Goal: Task Accomplishment & Management: Manage account settings

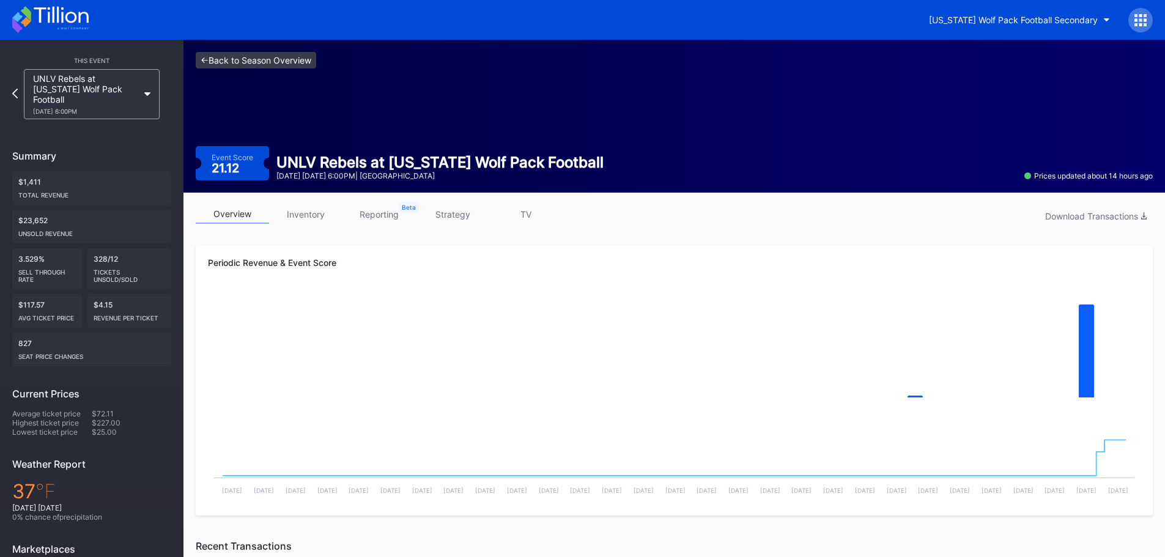
click at [268, 59] on link "<- Back to Season Overview" at bounding box center [256, 60] width 120 height 17
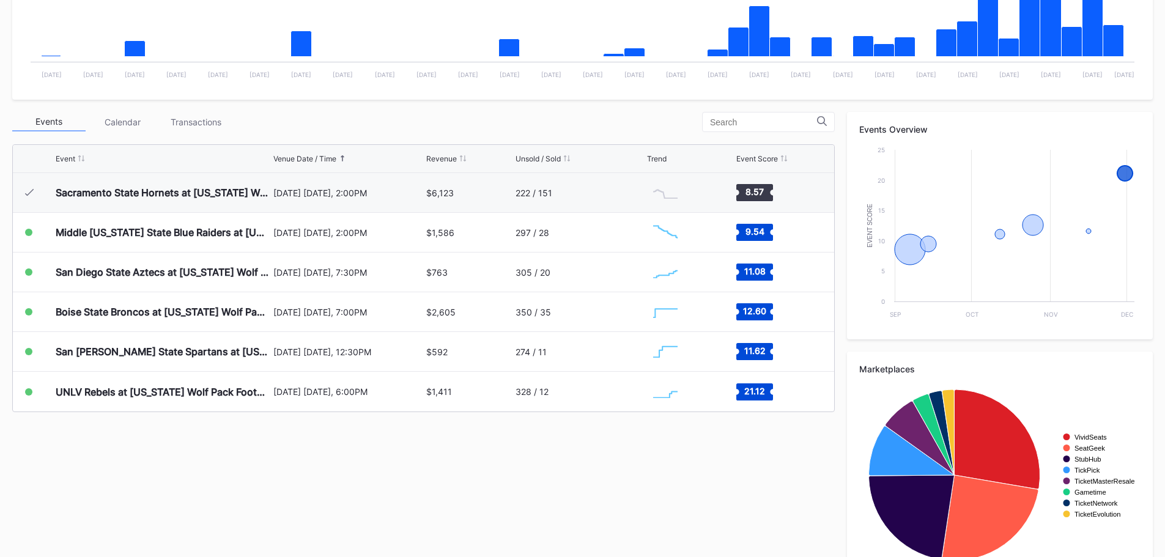
scroll to position [367, 0]
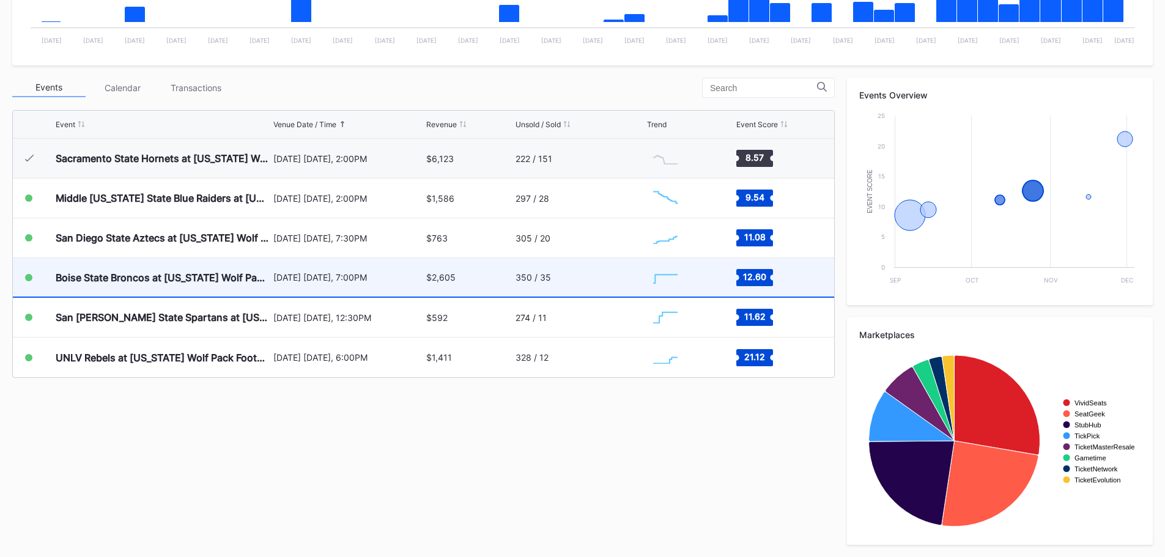
click at [471, 276] on div "$2,605" at bounding box center [469, 277] width 86 height 39
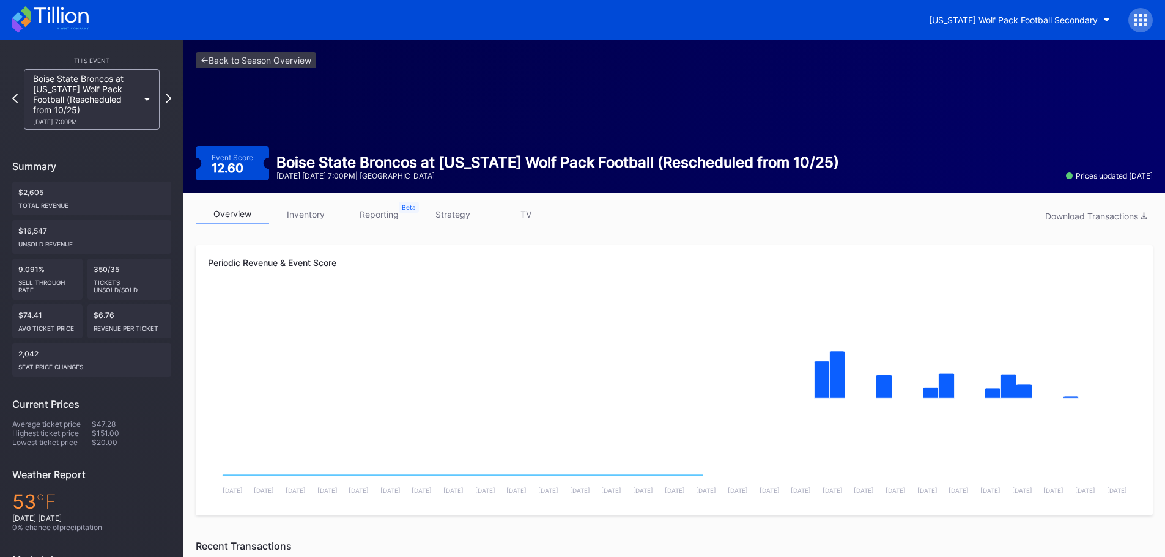
click at [329, 217] on link "inventory" at bounding box center [305, 214] width 73 height 19
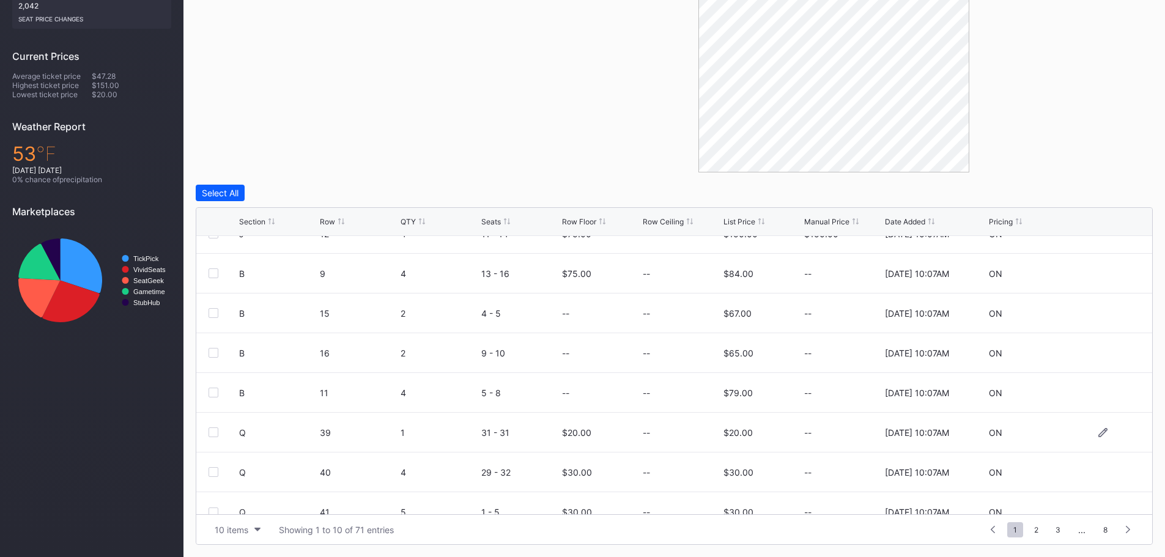
scroll to position [119, 0]
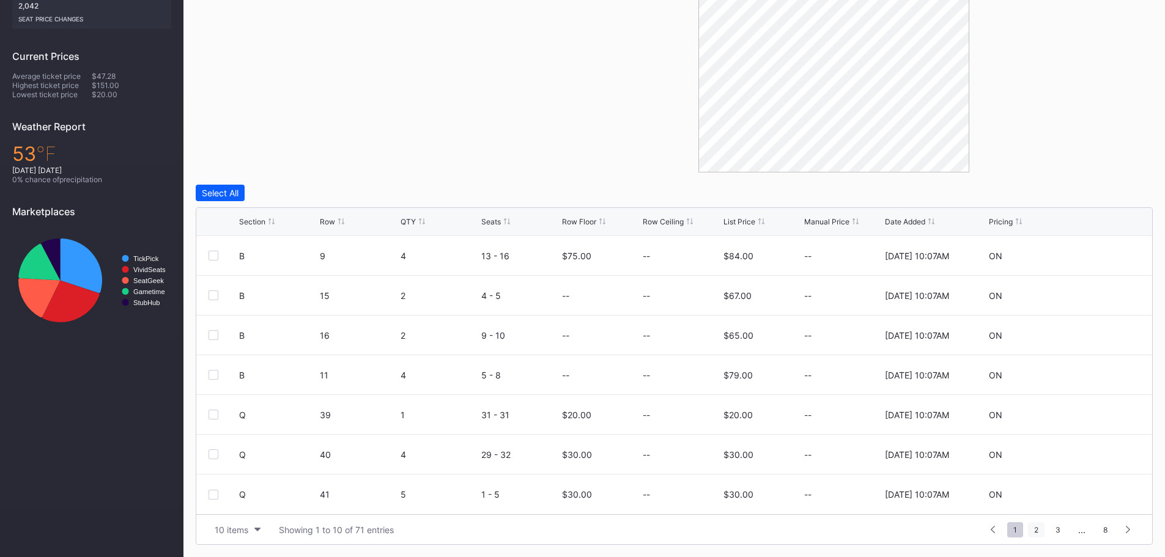
click at [1031, 530] on span "2" at bounding box center [1036, 529] width 17 height 15
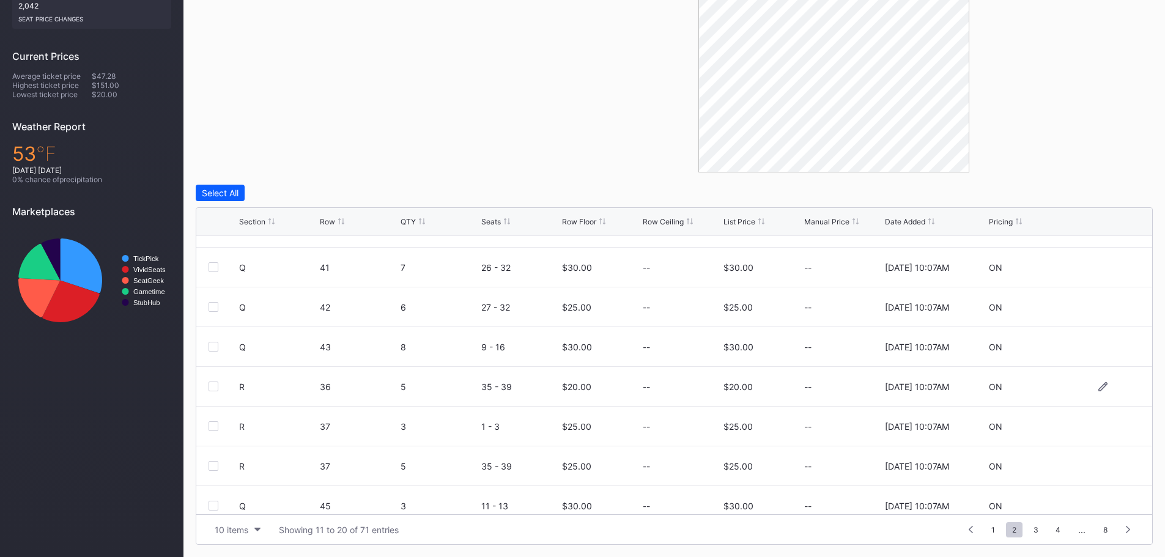
scroll to position [0, 0]
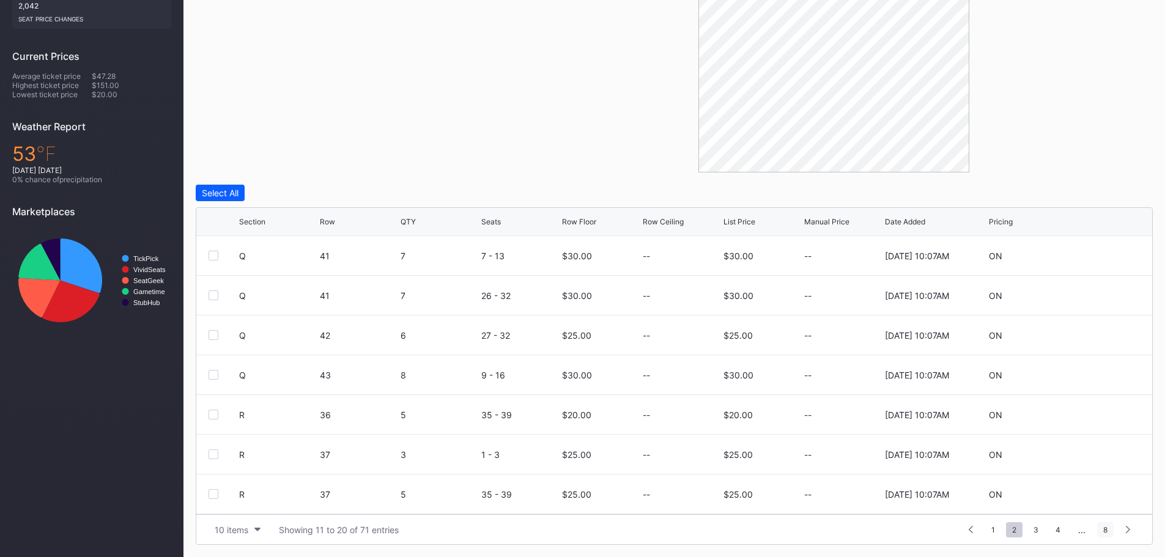
click at [1103, 532] on span "8" at bounding box center [1105, 529] width 17 height 15
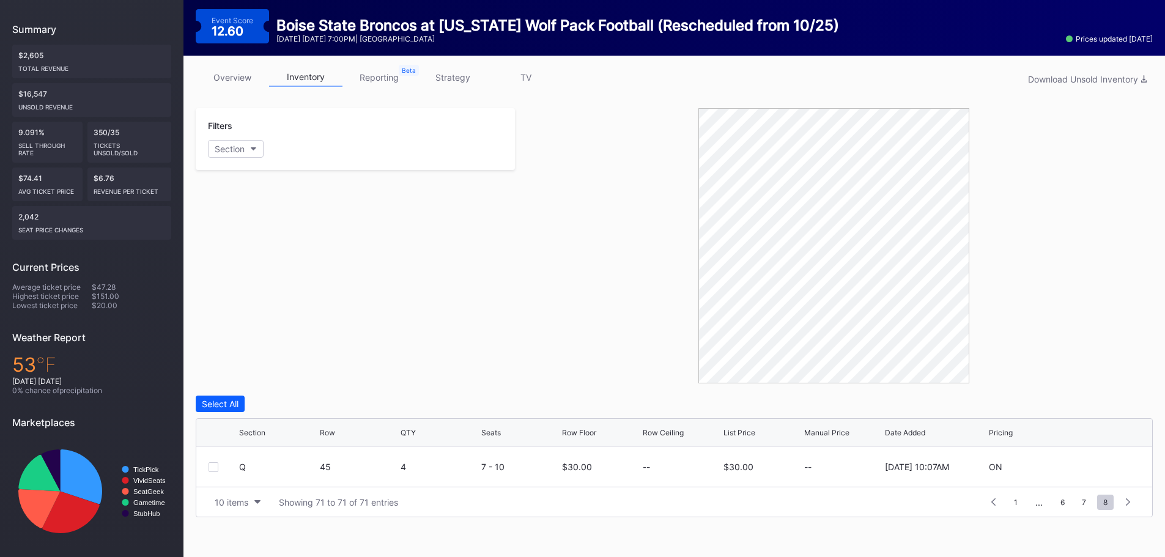
scroll to position [137, 0]
click at [1014, 507] on span "1" at bounding box center [1016, 502] width 16 height 15
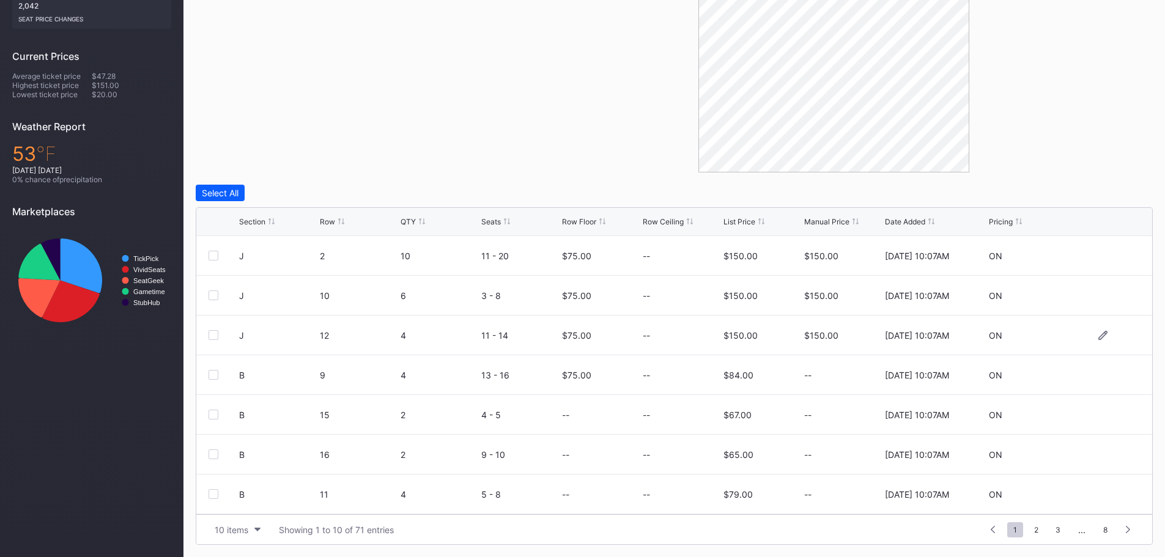
scroll to position [119, 0]
click at [1098, 413] on icon at bounding box center [1102, 414] width 9 height 9
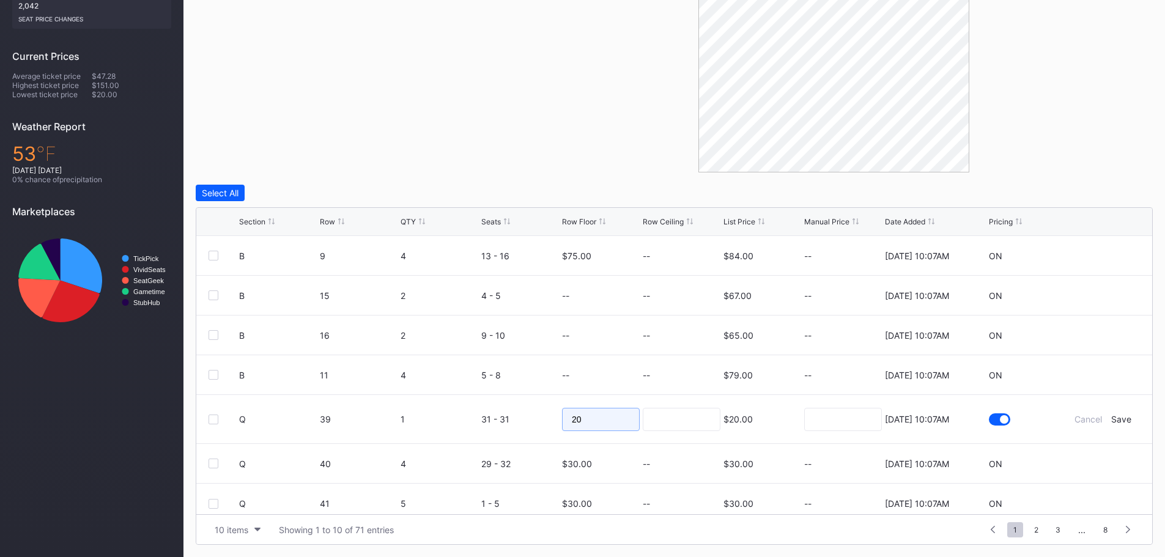
drag, startPoint x: 601, startPoint y: 422, endPoint x: 540, endPoint y: 410, distance: 61.6
click at [540, 410] on form "Q 39 1 31 - 31 20 $20.00 [DATE] 10:07AM Cancel Save" at bounding box center [689, 419] width 901 height 48
type input "30"
click at [1113, 424] on form "Q 39 1 31 - 31 30 $20.00 [DATE] 10:07AM Cancel Save" at bounding box center [689, 419] width 901 height 48
click at [254, 528] on button "10 items" at bounding box center [237, 529] width 58 height 17
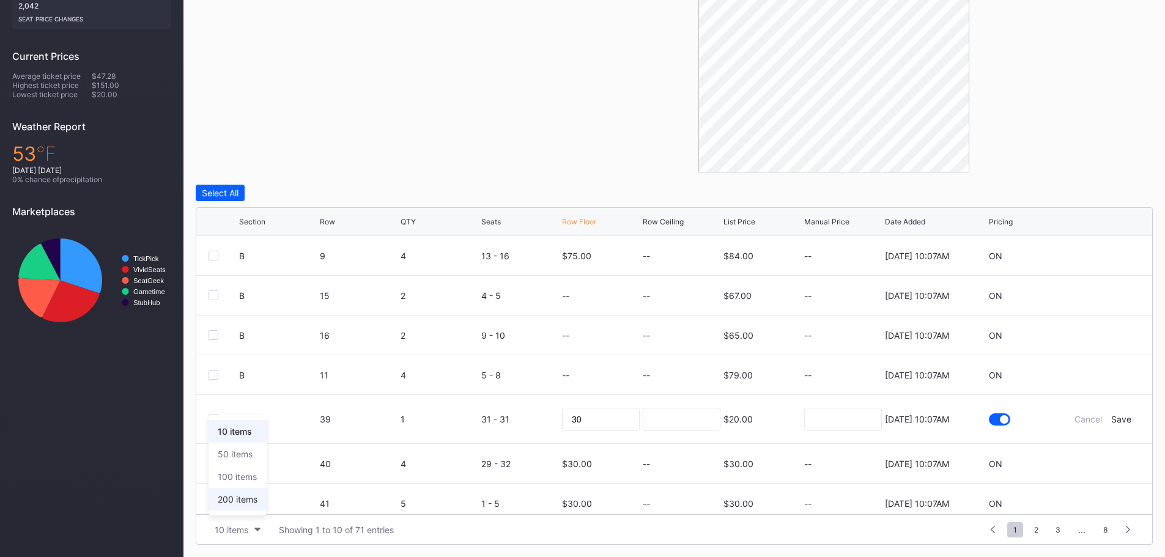
click at [239, 499] on div "200 items" at bounding box center [238, 499] width 40 height 10
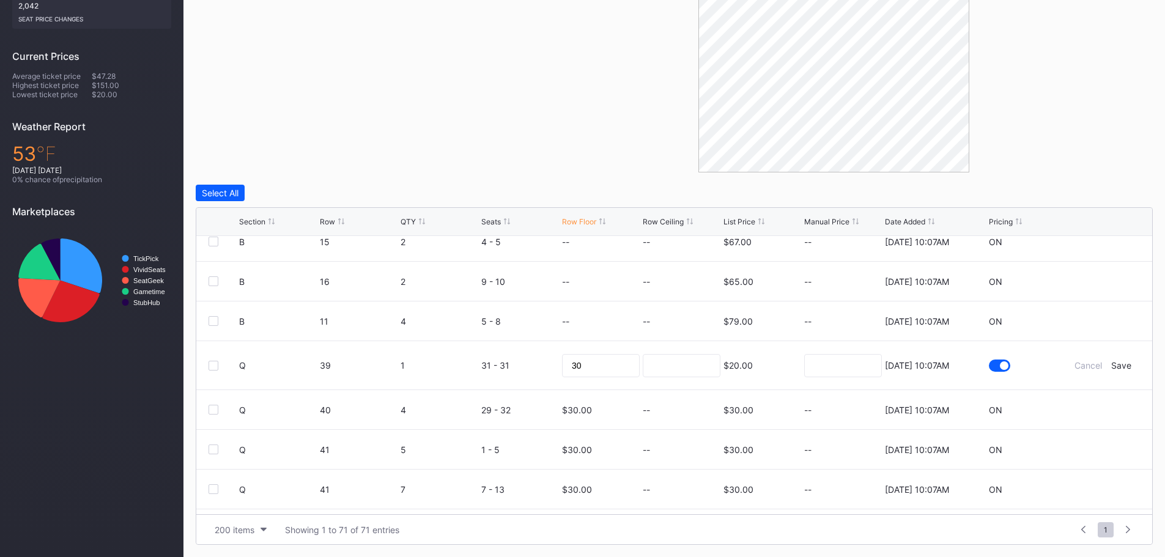
scroll to position [183, 0]
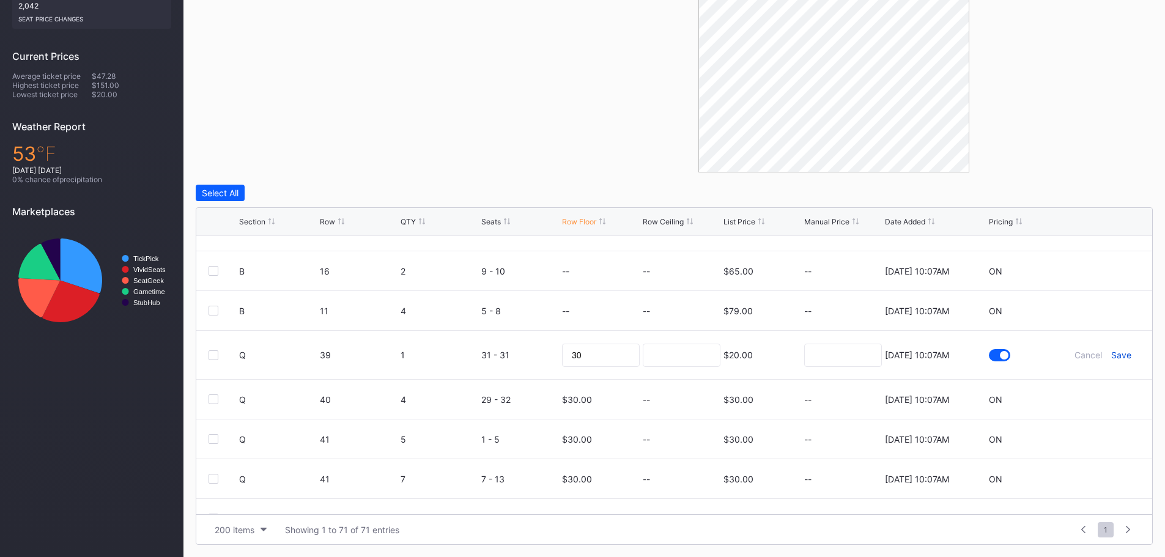
click at [1111, 350] on div "Save" at bounding box center [1121, 355] width 20 height 10
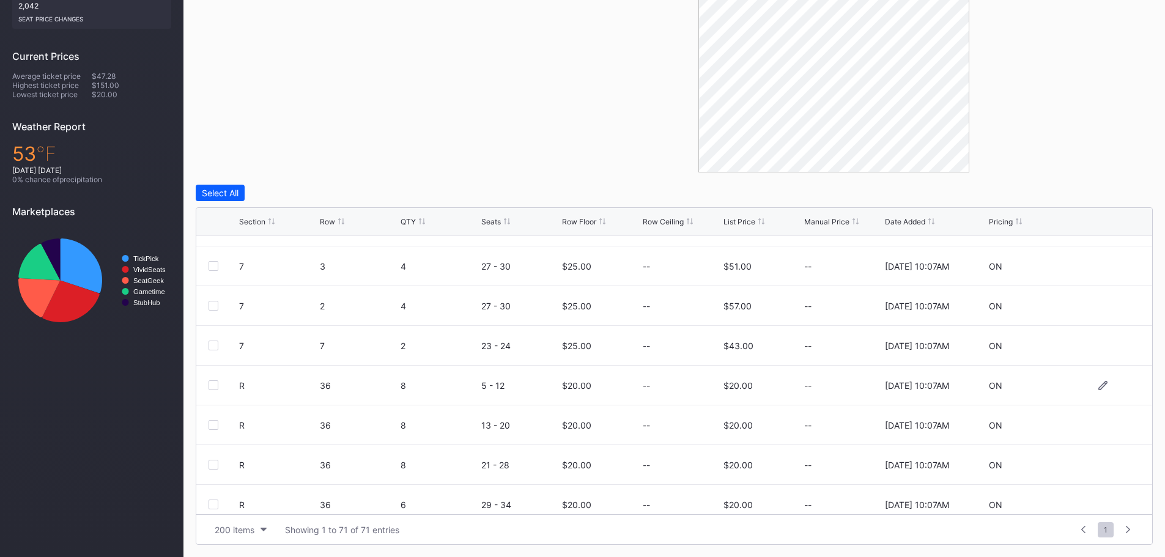
scroll to position [1773, 0]
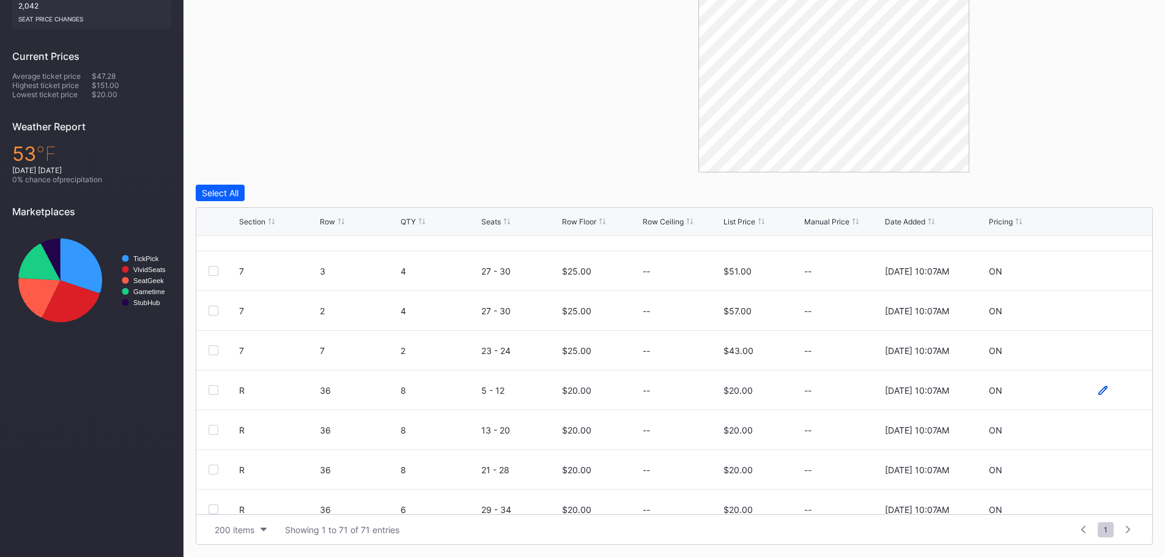
click at [1098, 386] on icon at bounding box center [1102, 390] width 9 height 9
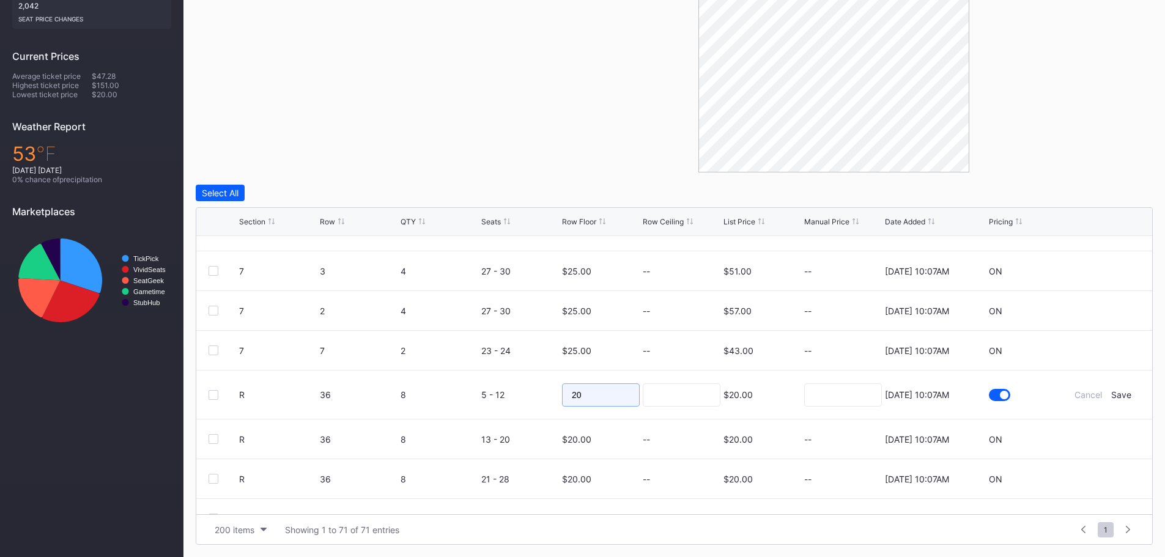
drag, startPoint x: 577, startPoint y: 394, endPoint x: 534, endPoint y: 388, distance: 42.6
click at [534, 388] on form "R 36 8 5 - 12 20 $20.00 [DATE] 10:07AM Cancel Save" at bounding box center [689, 394] width 901 height 48
type input "30"
click at [1119, 394] on div "Save" at bounding box center [1121, 394] width 20 height 10
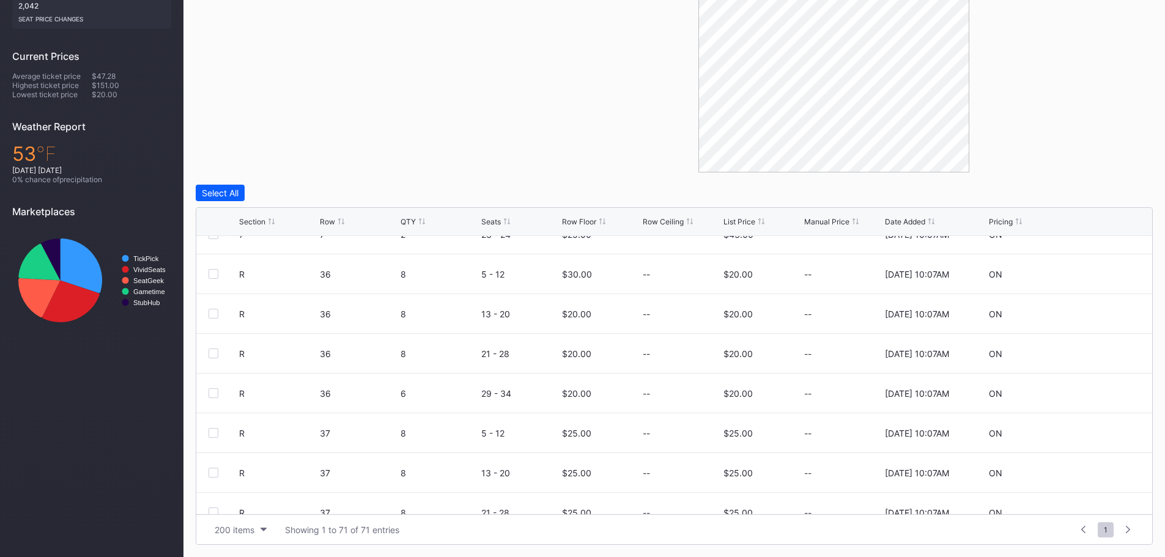
scroll to position [1895, 0]
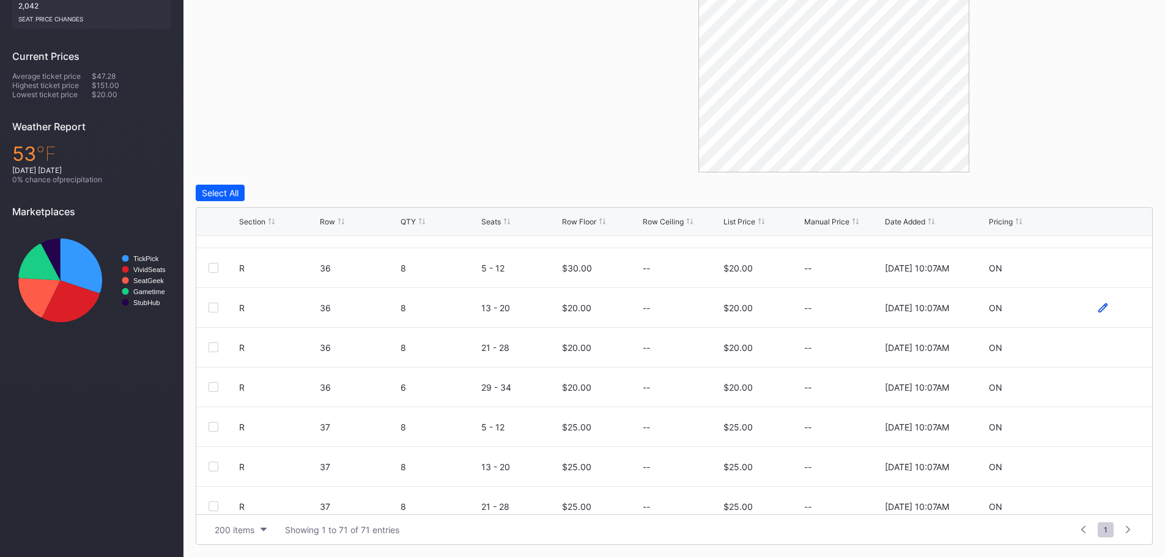
click at [1098, 307] on icon at bounding box center [1102, 307] width 9 height 9
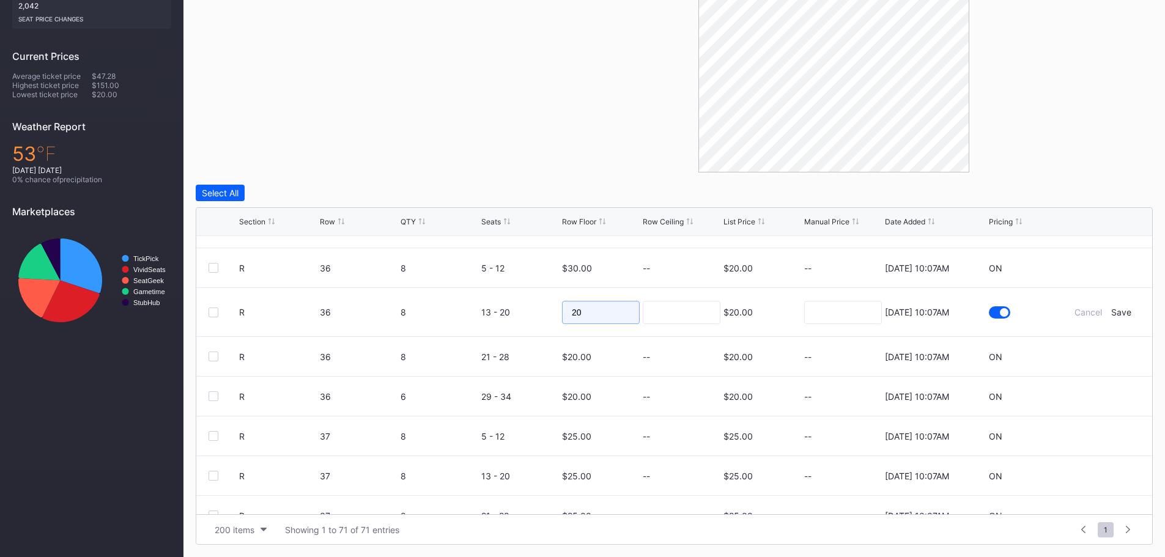
drag, startPoint x: 602, startPoint y: 312, endPoint x: 506, endPoint y: 307, distance: 96.1
click at [508, 307] on form "R 36 8 13 - 20 20 $20.00 [DATE] 10:07AM Cancel Save" at bounding box center [689, 312] width 901 height 48
type input "30"
click at [1116, 312] on div "Save" at bounding box center [1121, 312] width 20 height 10
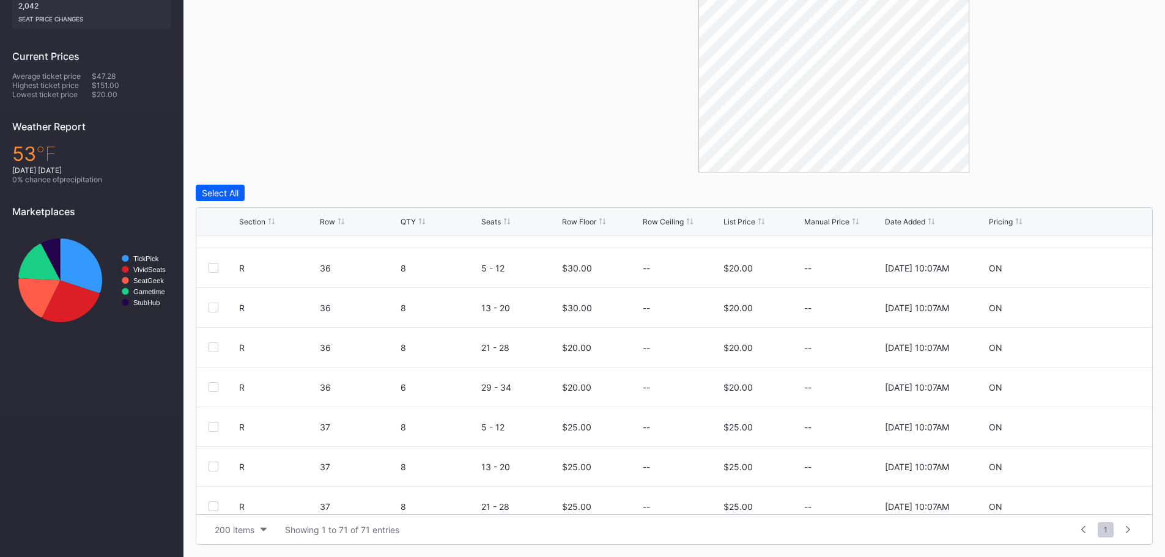
scroll to position [0, 0]
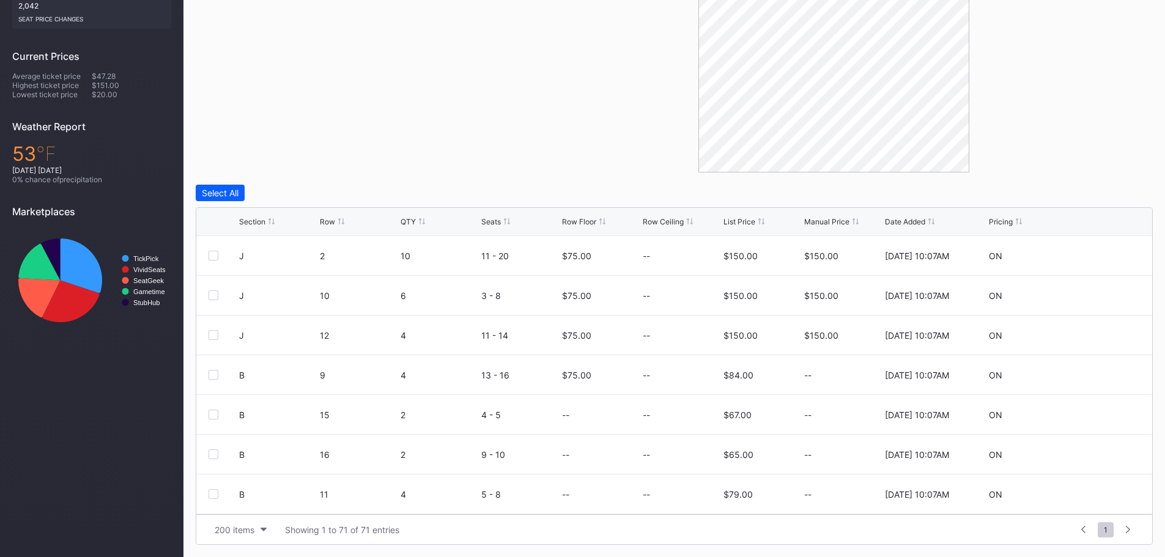
click at [581, 216] on div "Section Row QTY Seats Row Floor Row Ceiling List Price Manual Price Date Added …" at bounding box center [674, 222] width 956 height 28
click at [576, 222] on div "Row Floor" at bounding box center [579, 221] width 34 height 9
click at [1098, 376] on icon at bounding box center [1102, 374] width 9 height 9
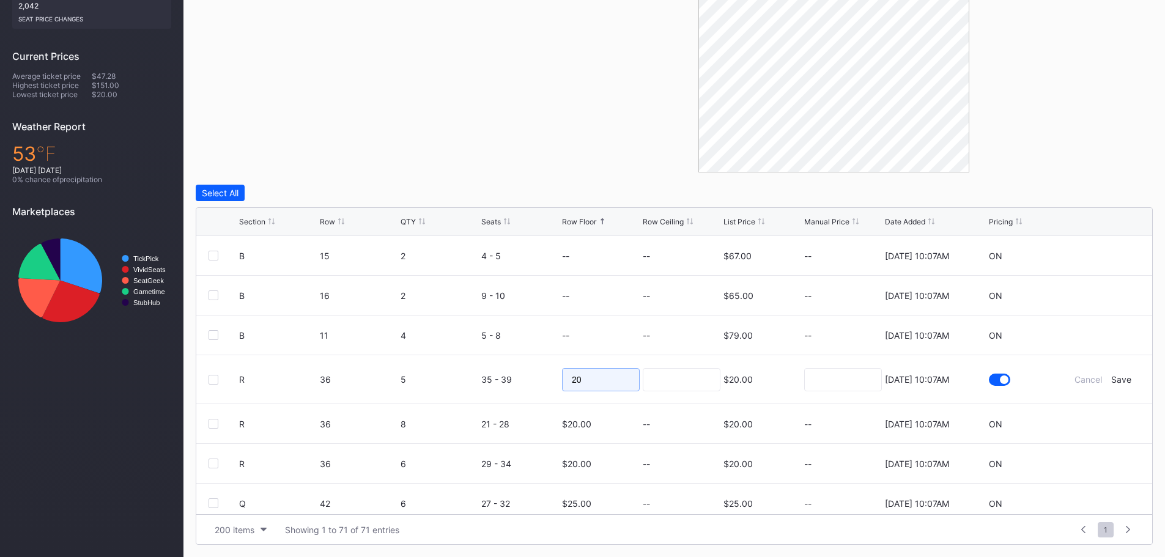
drag, startPoint x: 599, startPoint y: 381, endPoint x: 520, endPoint y: 371, distance: 79.5
click at [525, 372] on form "R 36 5 35 - 39 20 $20.00 [DATE] 10:07AM Cancel Save" at bounding box center [689, 379] width 901 height 48
type input "30"
click at [1113, 376] on div "Save" at bounding box center [1121, 379] width 20 height 10
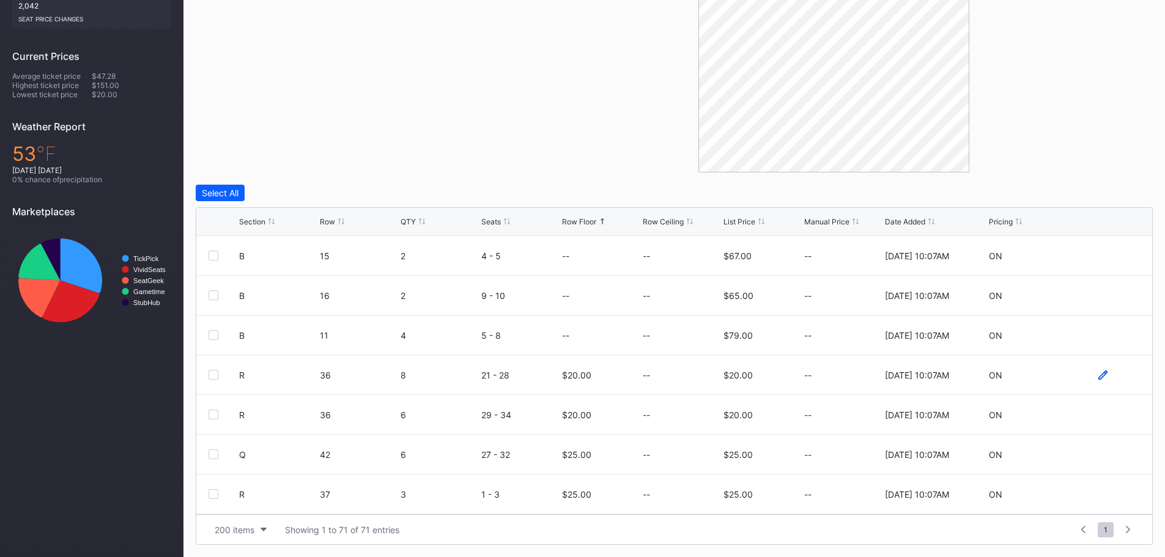
click at [1098, 376] on icon at bounding box center [1102, 374] width 9 height 9
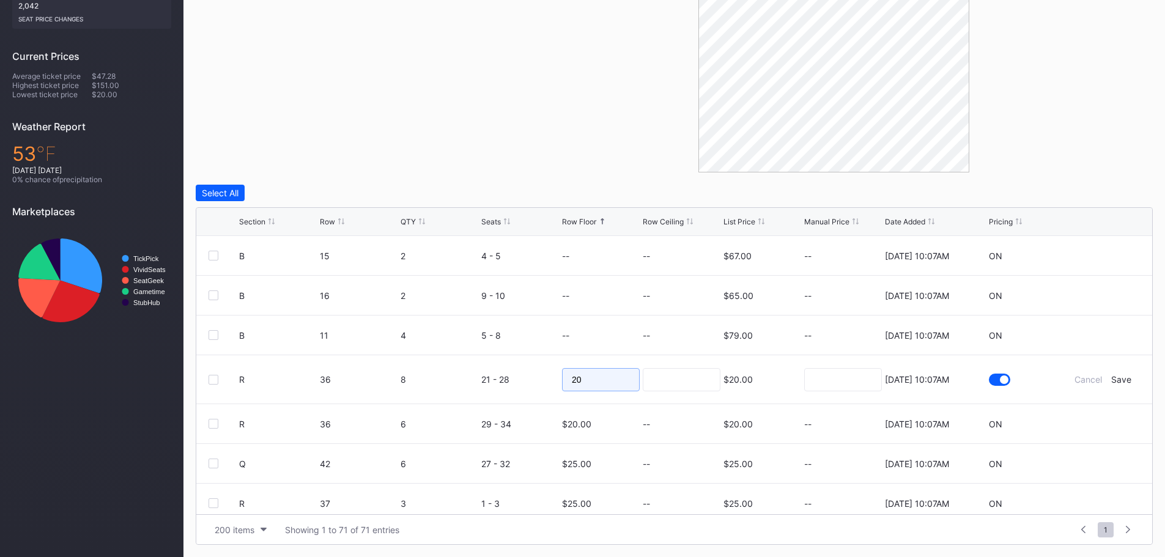
drag, startPoint x: 592, startPoint y: 371, endPoint x: 489, endPoint y: 369, distance: 102.7
click at [489, 369] on form "R 36 8 21 - 28 20 $20.00 [DATE] 10:07AM Cancel Save" at bounding box center [689, 379] width 901 height 48
type input "30"
click at [1111, 376] on div "Save" at bounding box center [1121, 379] width 20 height 10
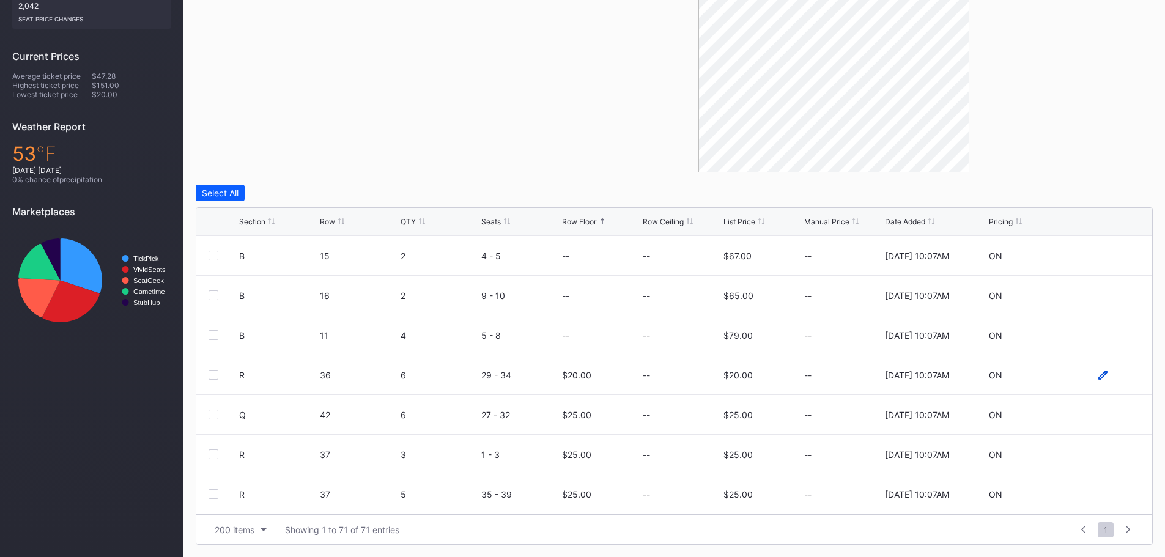
click at [1098, 377] on icon at bounding box center [1102, 374] width 9 height 9
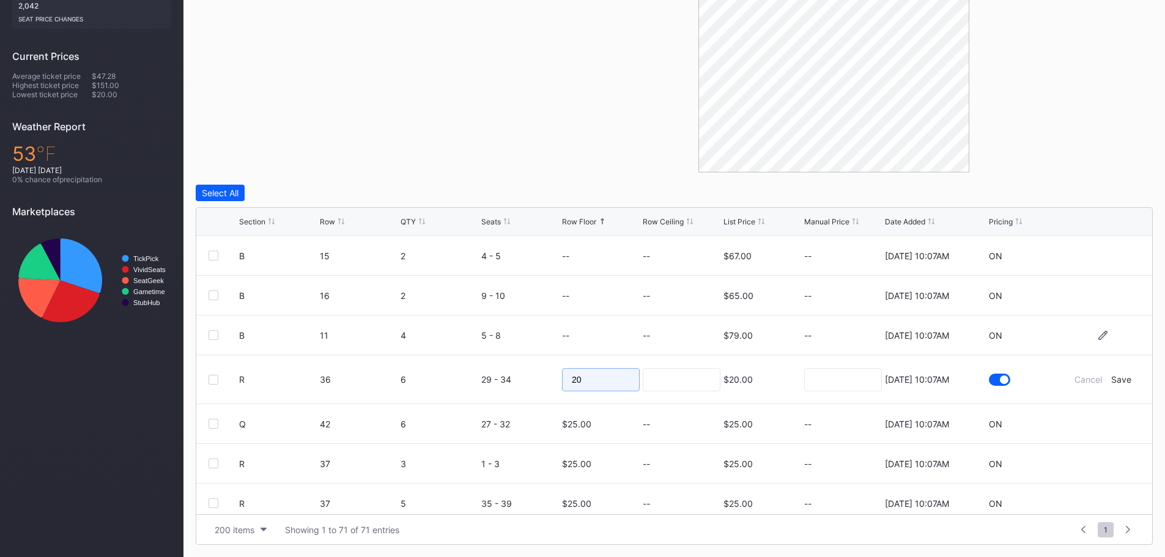
drag, startPoint x: 609, startPoint y: 378, endPoint x: 365, endPoint y: 351, distance: 245.4
click at [365, 351] on div "B 15 2 4 - 5 -- -- $67.00 -- [DATE] 10:07AM ON B 16 2 9 - 10 -- -- $65.00 -- [D…" at bounding box center [674, 375] width 956 height 278
type input "30"
click at [1114, 379] on div "Save" at bounding box center [1121, 379] width 20 height 10
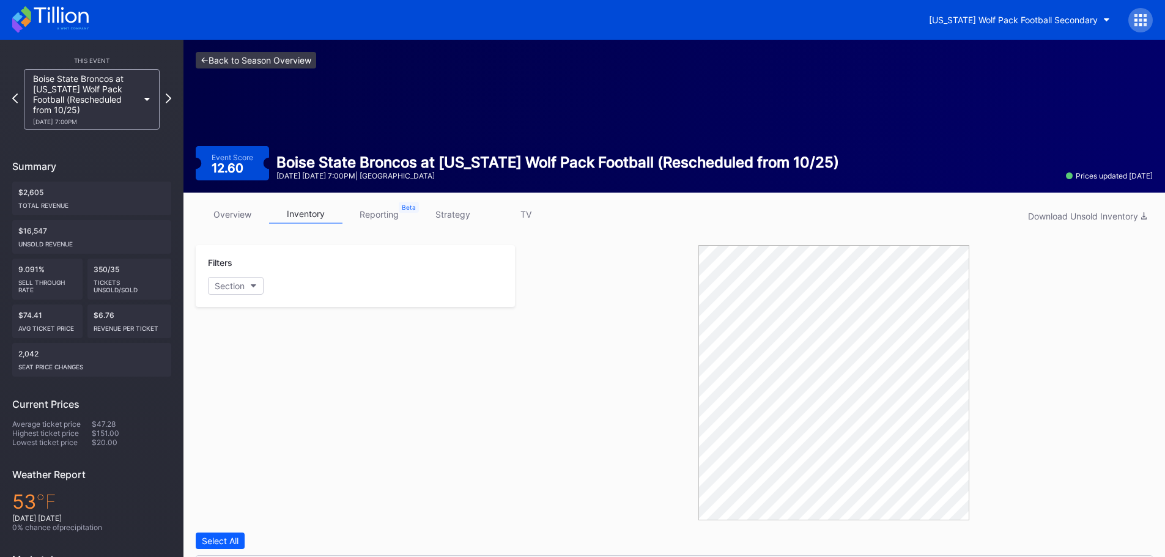
click at [274, 52] on link "<- Back to Season Overview" at bounding box center [256, 60] width 120 height 17
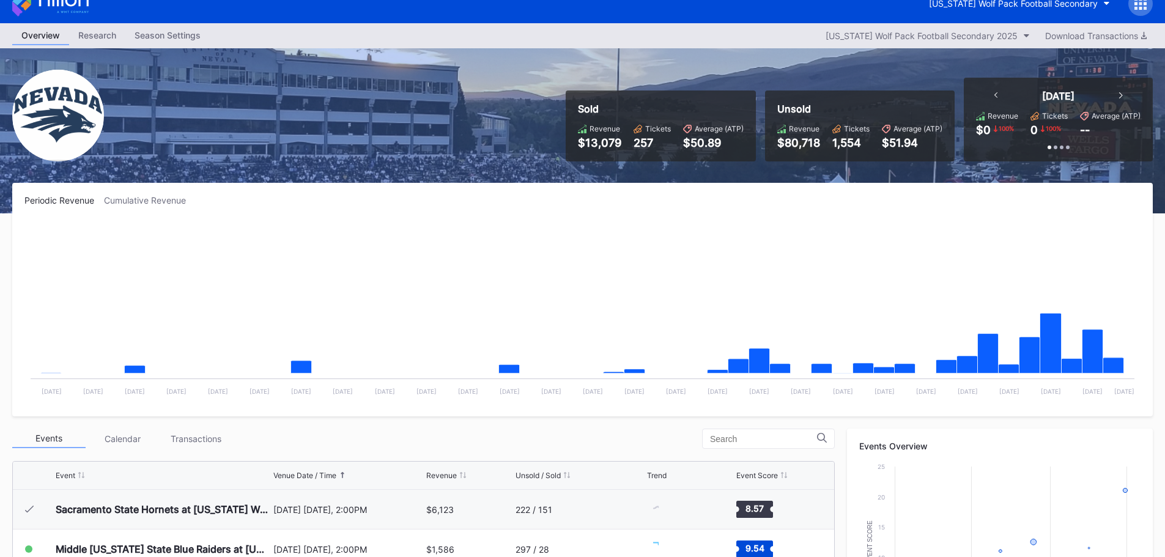
scroll to position [367, 0]
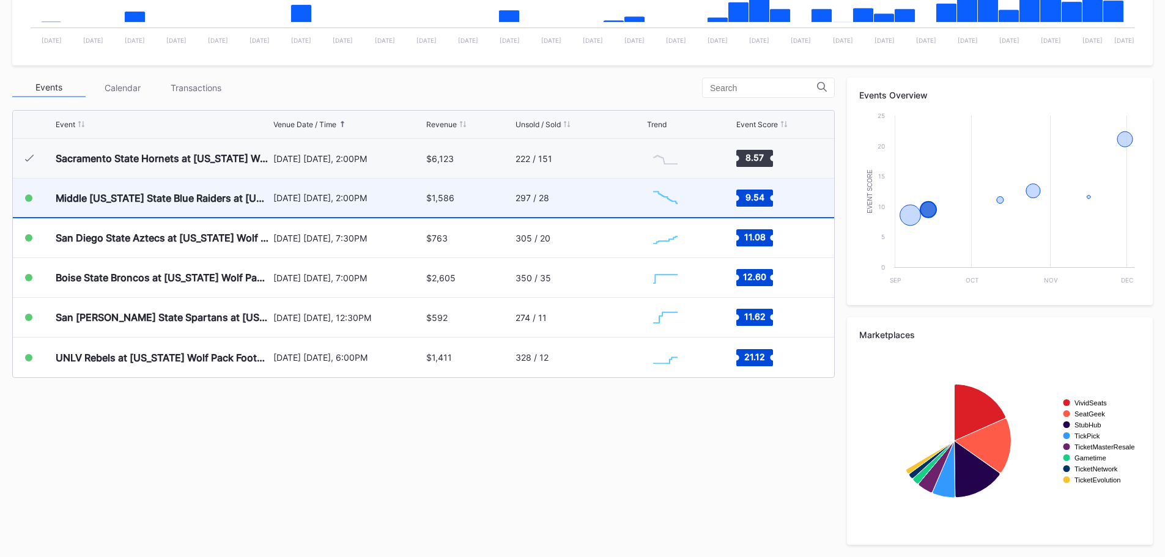
click at [615, 201] on div "297 / 28" at bounding box center [579, 198] width 129 height 39
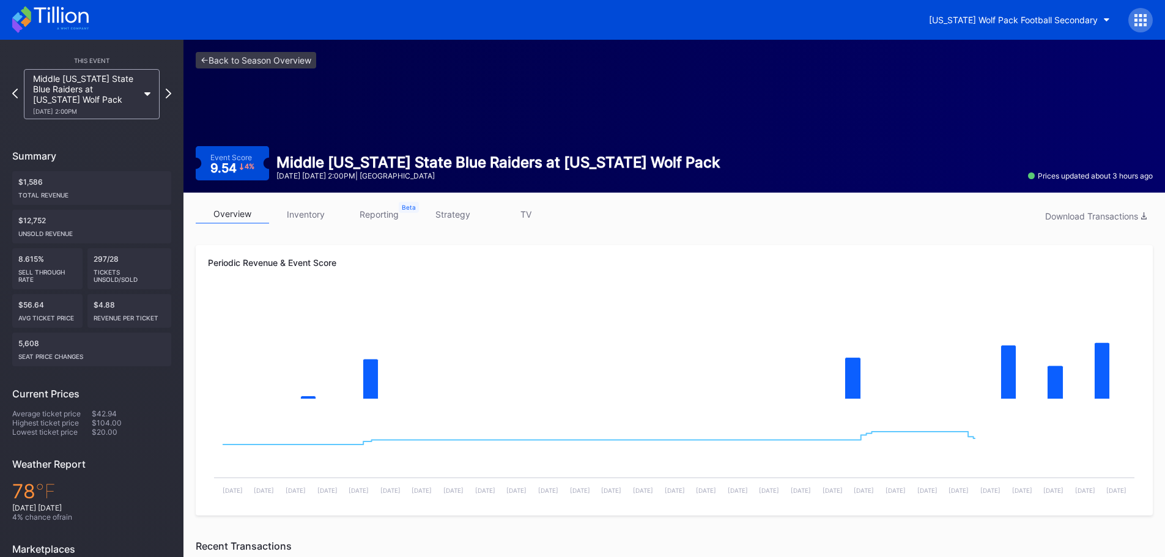
click at [308, 220] on link "inventory" at bounding box center [305, 214] width 73 height 19
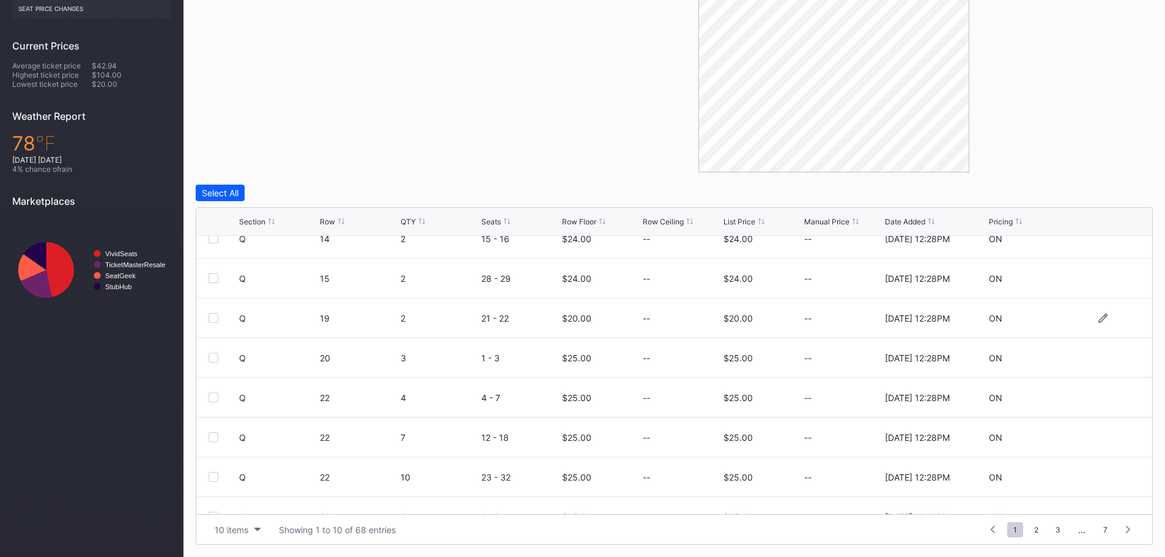
scroll to position [119, 0]
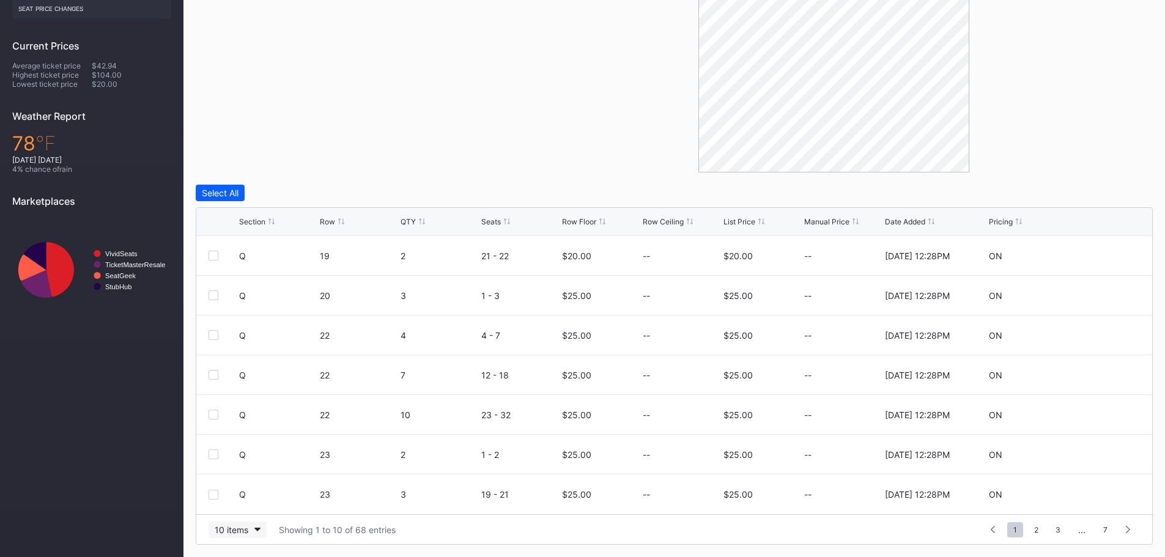
click at [237, 529] on div "10 items" at bounding box center [232, 530] width 34 height 10
click at [227, 479] on div "100 items" at bounding box center [237, 476] width 39 height 10
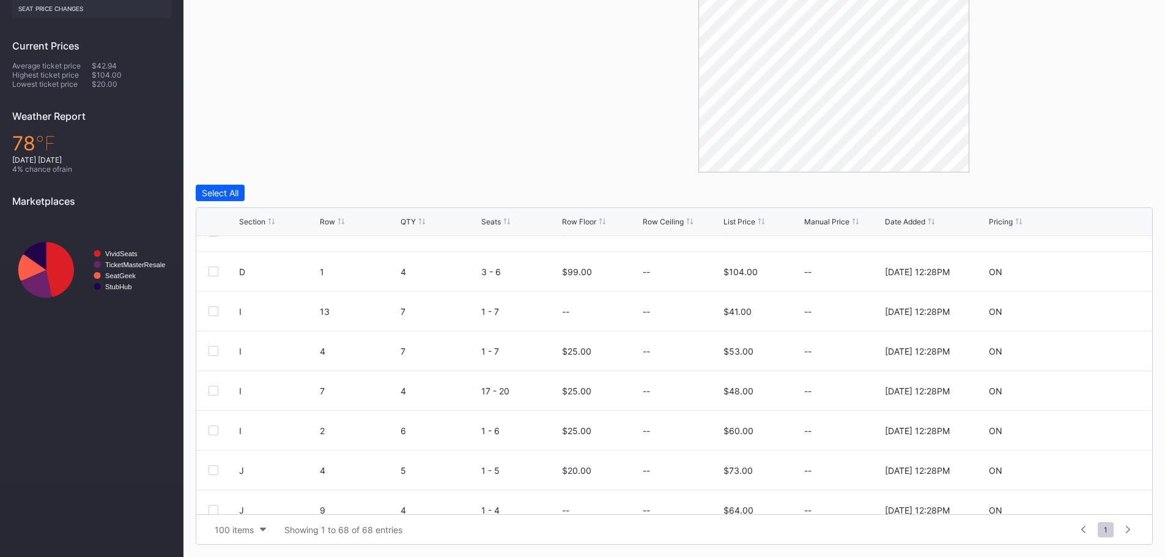
scroll to position [795, 0]
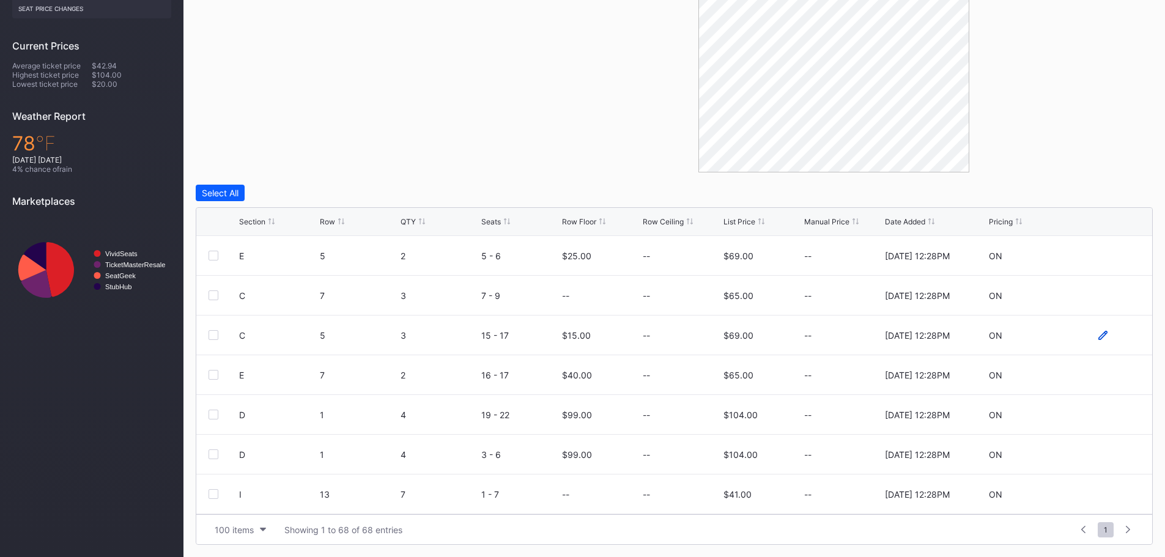
click at [1098, 333] on icon at bounding box center [1102, 335] width 9 height 9
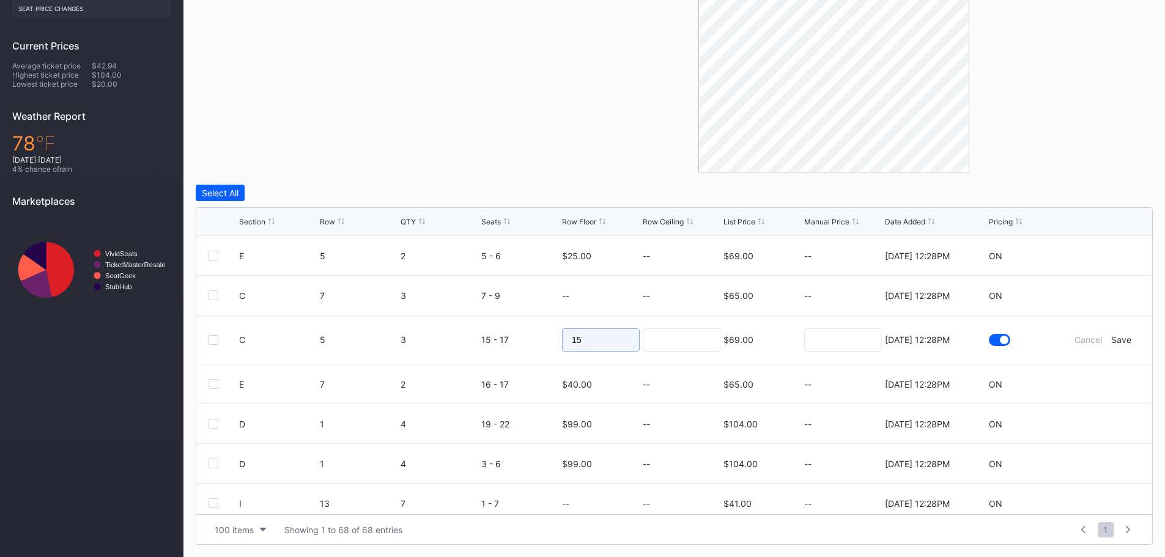
drag, startPoint x: 606, startPoint y: 344, endPoint x: 519, endPoint y: 334, distance: 87.3
click at [520, 334] on form "C 5 3 15 - 17 15 $69.00 7/14/2025 12:28PM Cancel Save" at bounding box center [689, 339] width 901 height 48
type input "30"
click at [1111, 341] on div "Save" at bounding box center [1121, 339] width 20 height 10
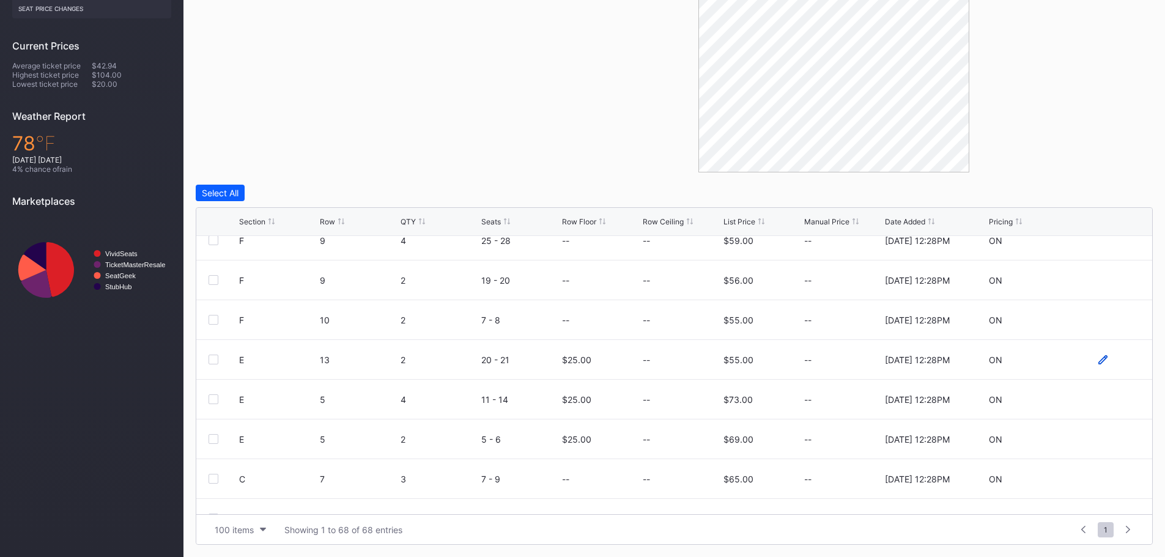
click at [1098, 363] on icon at bounding box center [1102, 359] width 9 height 9
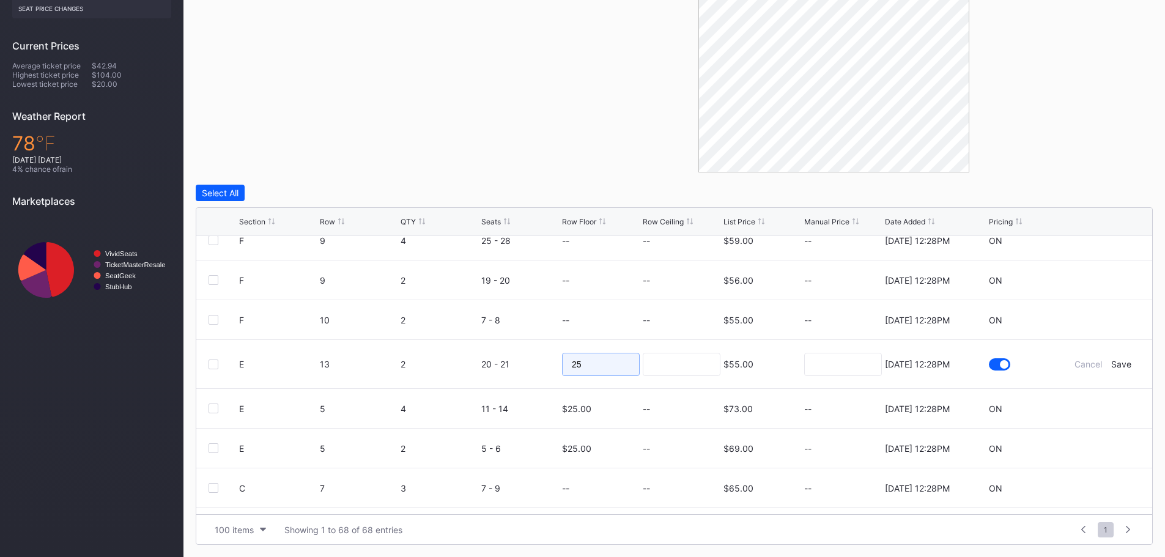
click at [556, 364] on form "E 13 2 20 - 21 25 $55.00 7/14/2025 12:28PM Cancel Save" at bounding box center [689, 364] width 901 height 48
type input "30"
click at [1112, 363] on div "Save" at bounding box center [1121, 364] width 20 height 10
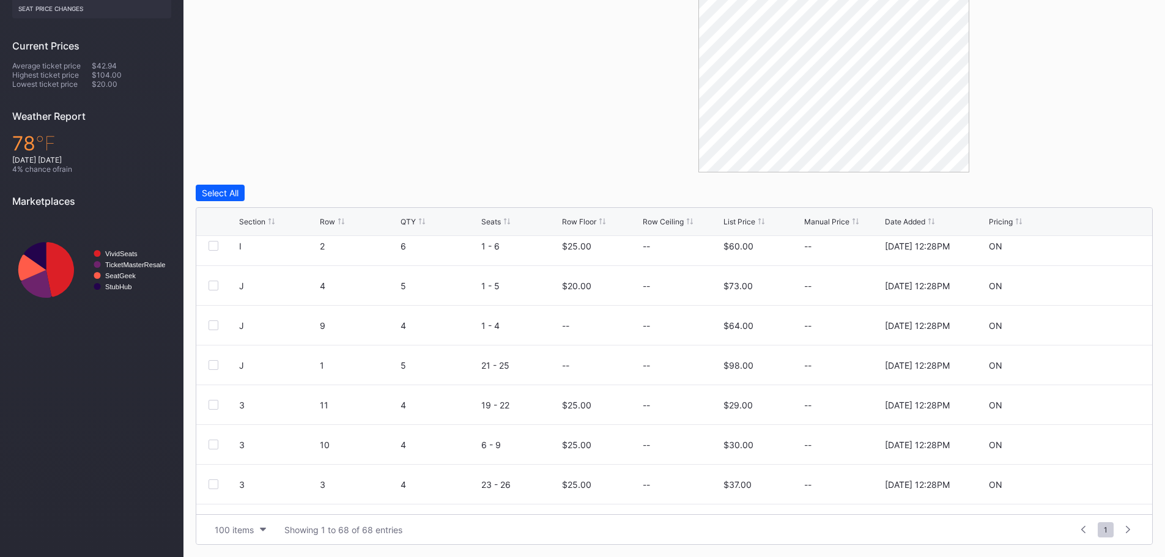
scroll to position [1162, 0]
click at [1098, 287] on icon at bounding box center [1102, 285] width 9 height 9
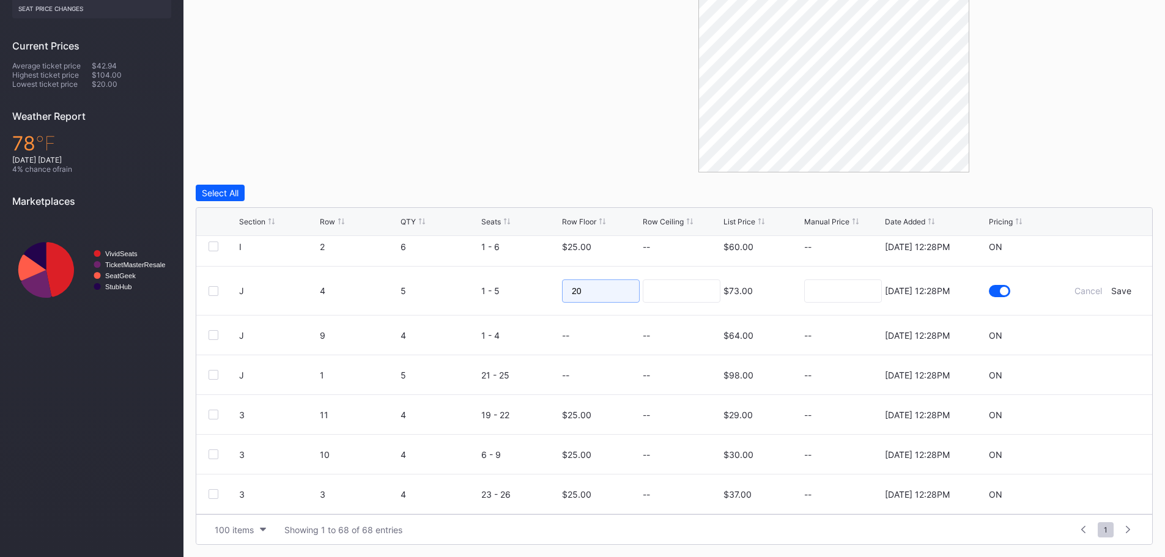
drag, startPoint x: 587, startPoint y: 294, endPoint x: 525, endPoint y: 289, distance: 62.0
click at [529, 290] on form "J 4 5 1 - 5 20 $73.00 7/14/2025 12:28PM Cancel Save" at bounding box center [689, 291] width 901 height 48
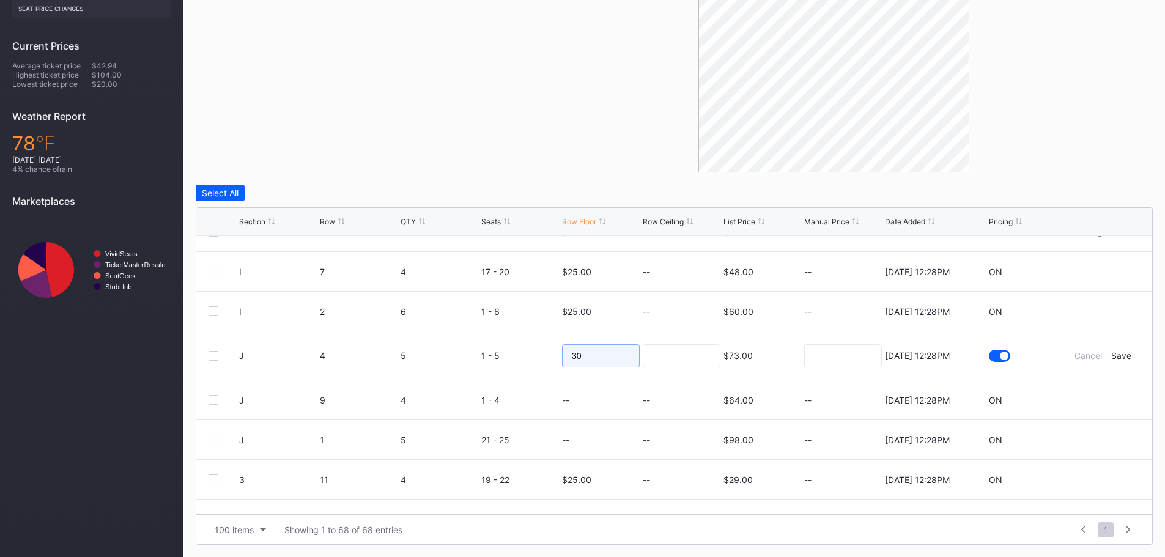
scroll to position [1039, 0]
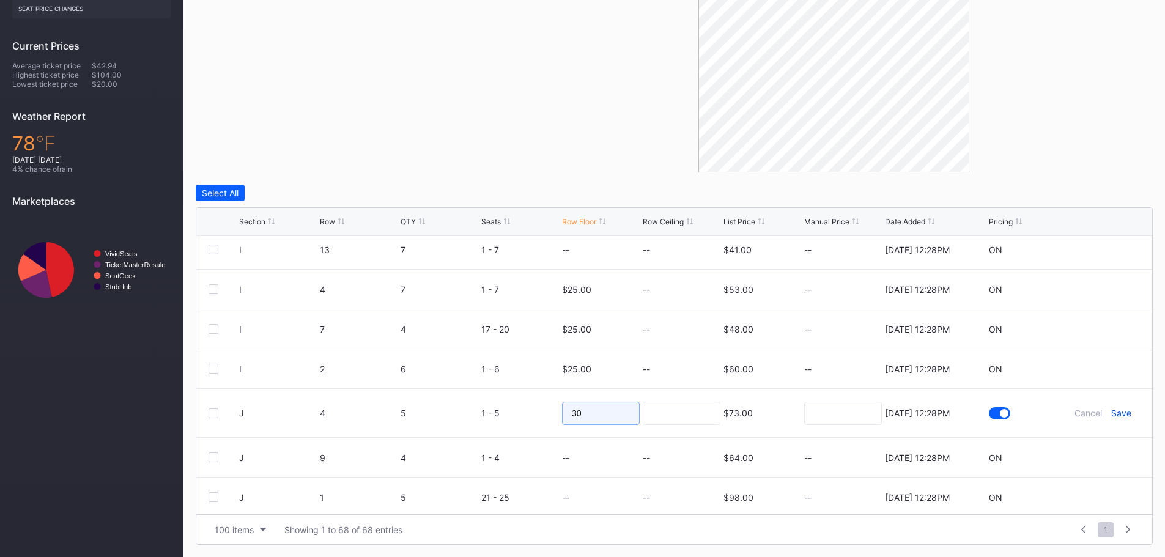
type input "30"
click at [1112, 410] on div "Save" at bounding box center [1121, 413] width 20 height 10
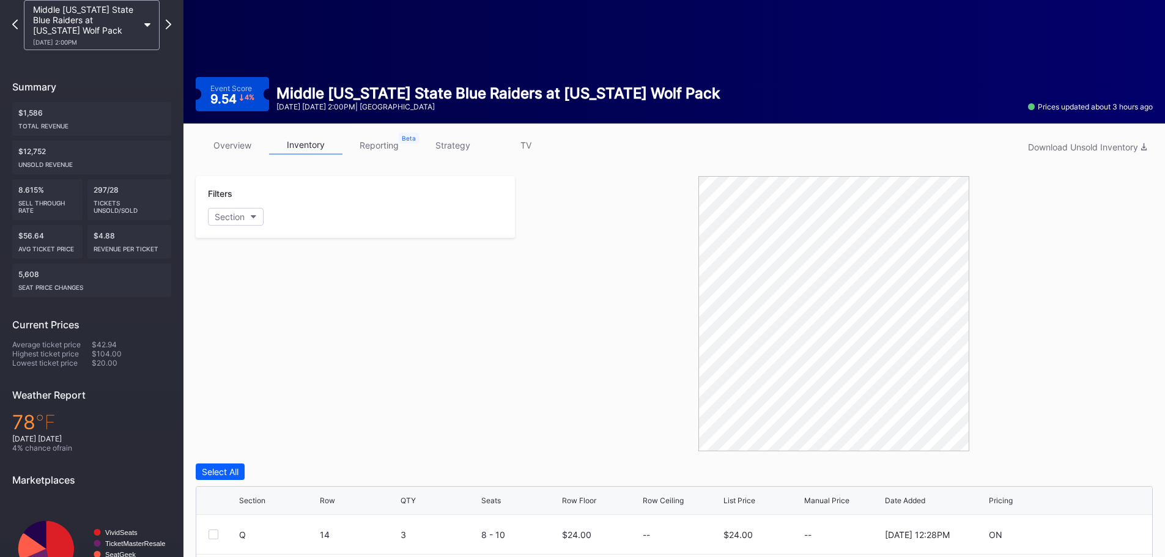
scroll to position [0, 0]
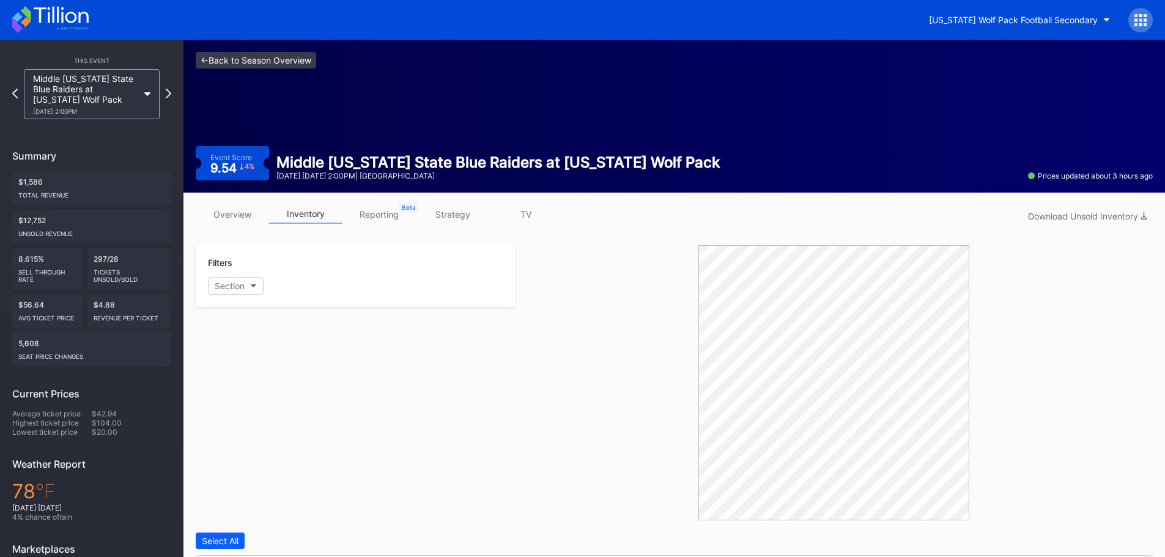
click at [241, 59] on link "<- Back to Season Overview" at bounding box center [256, 60] width 120 height 17
